Goal: Transaction & Acquisition: Subscribe to service/newsletter

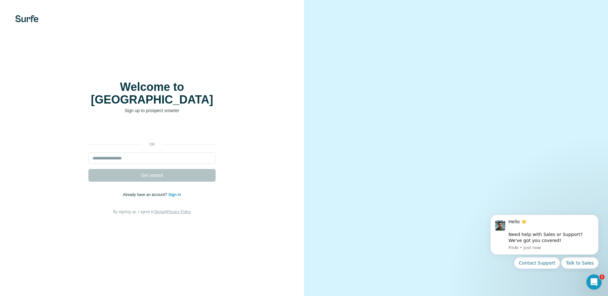
drag, startPoint x: 211, startPoint y: 170, endPoint x: 184, endPoint y: 169, distance: 26.7
click at [211, 171] on form "Get started" at bounding box center [151, 167] width 127 height 29
click at [184, 169] on form "Get started" at bounding box center [151, 167] width 127 height 29
click at [183, 171] on form "Get started" at bounding box center [151, 167] width 127 height 29
click at [177, 169] on form "Get started" at bounding box center [151, 167] width 127 height 29
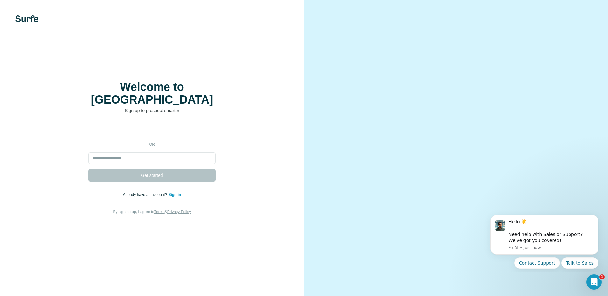
click at [175, 170] on form "Get started" at bounding box center [151, 167] width 127 height 29
drag, startPoint x: 175, startPoint y: 170, endPoint x: 264, endPoint y: 165, distance: 89.5
click at [264, 165] on div "or Get started Already have an account? Sign in By signing up, I agree to Terms…" at bounding box center [152, 170] width 279 height 92
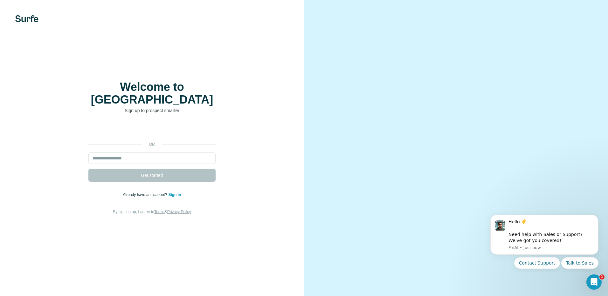
click at [157, 113] on div "Welcome to Surfe Sign up to prospect smarter or Get started Already have an acc…" at bounding box center [152, 148] width 279 height 135
click at [598, 218] on icon "Dismiss notification" at bounding box center [596, 216] width 3 height 3
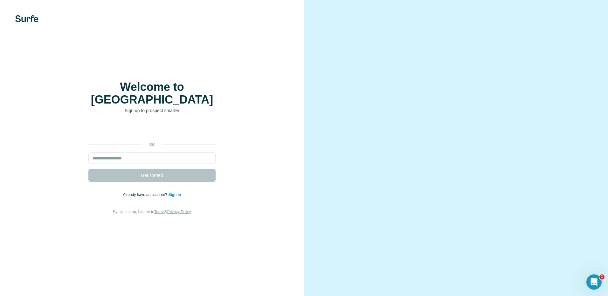
click at [175, 193] on link "Sign in" at bounding box center [174, 195] width 13 height 4
click at [124, 164] on form "Get started" at bounding box center [151, 167] width 127 height 29
click at [129, 153] on input "email" at bounding box center [151, 158] width 127 height 11
type input "**********"
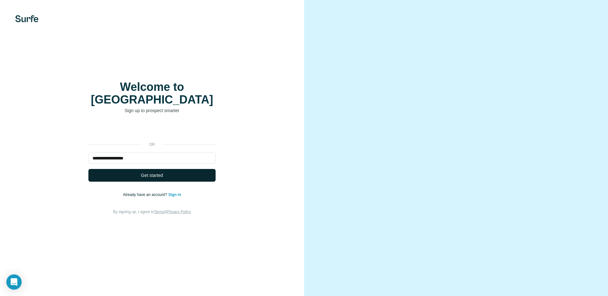
click at [160, 174] on button "Get started" at bounding box center [151, 175] width 127 height 13
click at [163, 172] on span "Get started" at bounding box center [152, 175] width 22 height 6
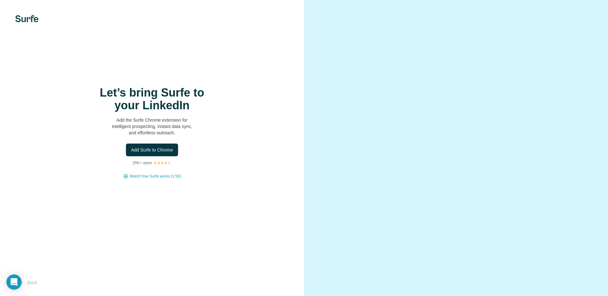
click at [194, 122] on p "Add the Surfe Chrome extension for intelligent prospecting, instant data sync, …" at bounding box center [151, 126] width 127 height 19
click at [150, 149] on span "Add Surfe to Chrome" at bounding box center [152, 150] width 42 height 6
